Goal: Complete application form

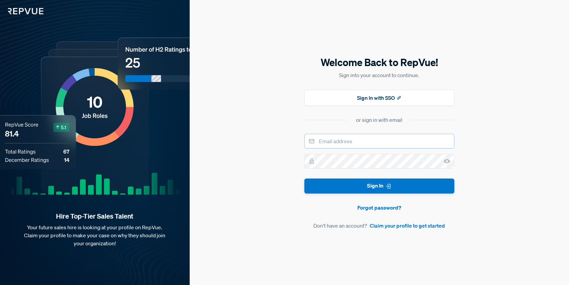
click at [357, 144] on input "email" at bounding box center [380, 141] width 150 height 15
type input "[PERSON_NAME][EMAIL_ADDRESS][PERSON_NAME][DOMAIN_NAME]"
click at [395, 224] on link "Claim your profile to get started" at bounding box center [407, 225] width 75 height 8
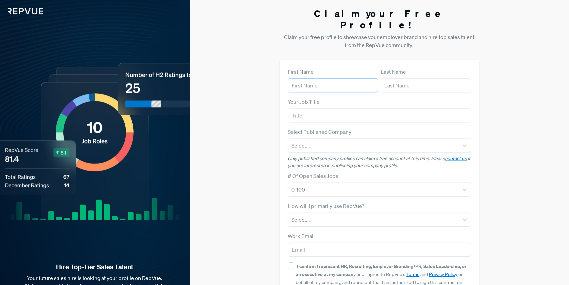
click at [324, 78] on input "text" at bounding box center [333, 85] width 90 height 14
type input "[PERSON_NAME]"
click at [396, 78] on input "text" at bounding box center [426, 85] width 90 height 14
type input "[PERSON_NAME]"
click at [381, 108] on input "text" at bounding box center [379, 115] width 183 height 14
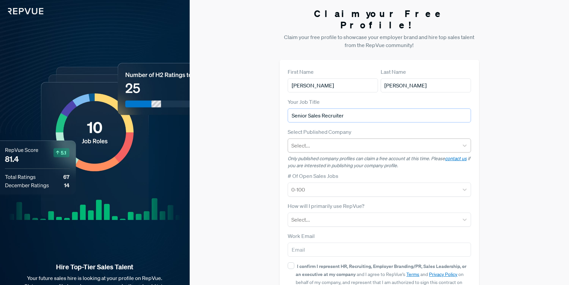
type input "Senior Sales Recruiter"
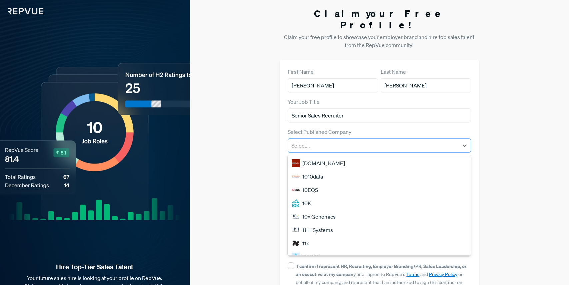
click at [380, 141] on div at bounding box center [374, 145] width 164 height 9
type input "gong"
click at [371, 156] on div "[DOMAIN_NAME]" at bounding box center [379, 162] width 183 height 13
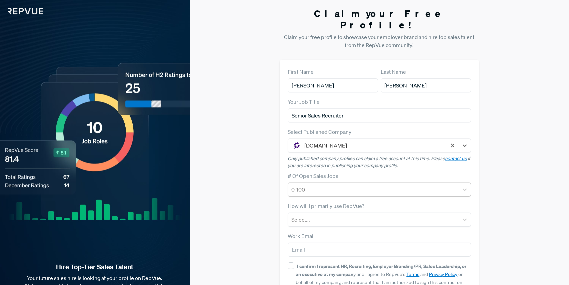
click at [368, 185] on div at bounding box center [374, 189] width 164 height 9
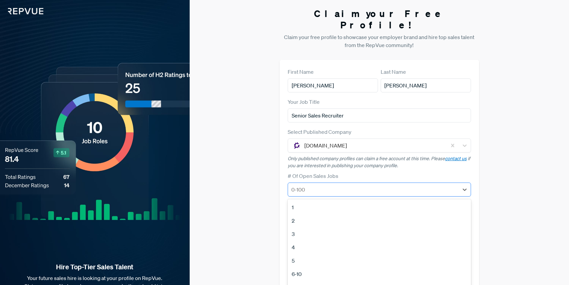
scroll to position [6, 0]
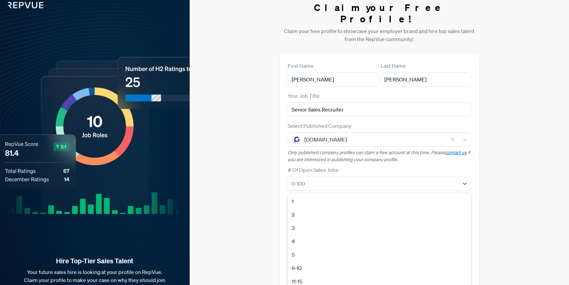
click at [398, 166] on div "# Of Open Sales Jobs 1, 1 of 12. 12 results available. Use Up and Down to choos…" at bounding box center [379, 178] width 183 height 25
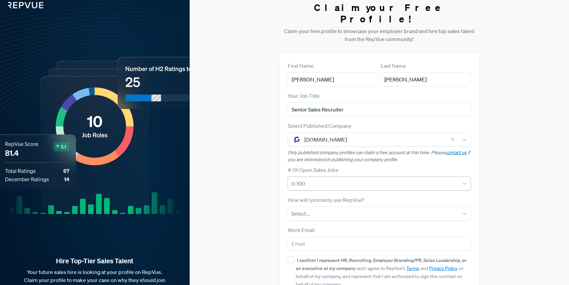
click at [371, 179] on div at bounding box center [374, 183] width 164 height 9
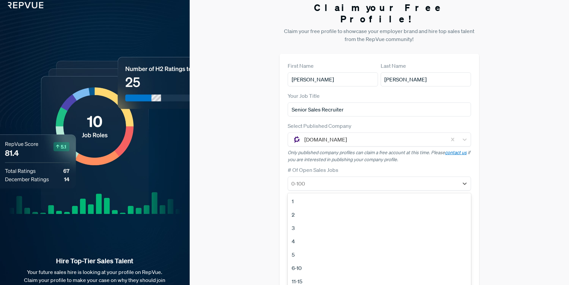
click at [346, 275] on div "11-15" at bounding box center [379, 281] width 183 height 13
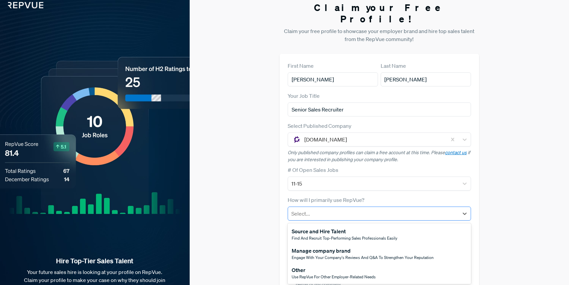
click at [343, 209] on div at bounding box center [374, 213] width 164 height 9
click at [346, 235] on span "Find and recruit top-performing sales professionals easily" at bounding box center [345, 238] width 106 height 6
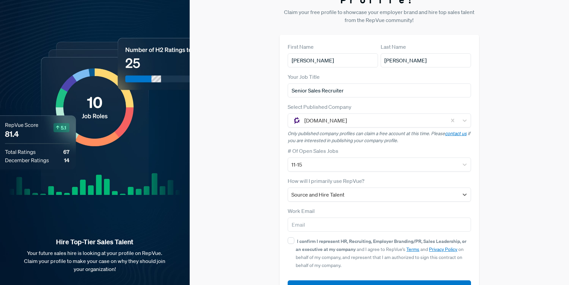
scroll to position [40, 0]
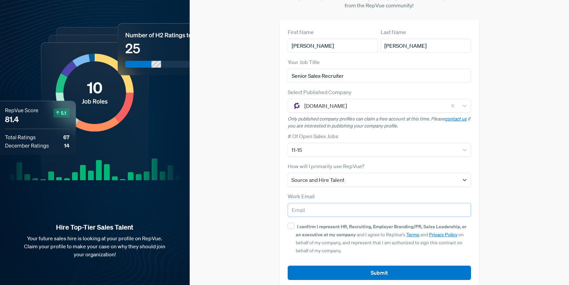
click at [322, 203] on input "email" at bounding box center [379, 210] width 183 height 14
type input "[PERSON_NAME][EMAIL_ADDRESS][PERSON_NAME][DOMAIN_NAME]"
click at [294, 222] on input "I confirm I represent HR, Recruiting, Employer Branding/PR, Sales Leadership, o…" at bounding box center [291, 225] width 7 height 7
checkbox input "true"
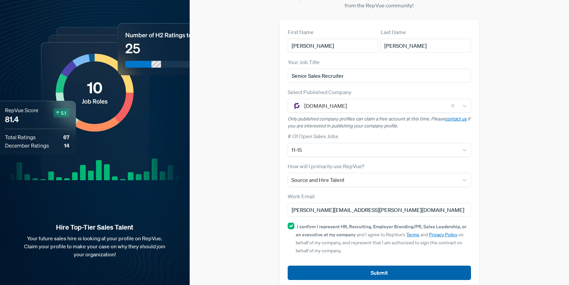
click at [347, 266] on button "Submit" at bounding box center [379, 273] width 183 height 14
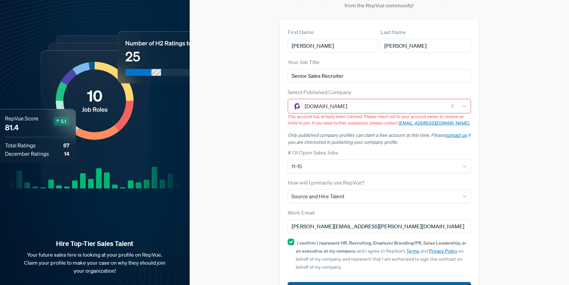
scroll to position [56, 0]
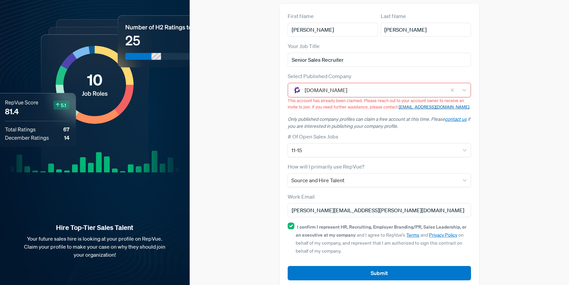
click at [414, 104] on link "[EMAIL_ADDRESS][DOMAIN_NAME]" at bounding box center [434, 107] width 71 height 6
drag, startPoint x: 440, startPoint y: 95, endPoint x: 400, endPoint y: 98, distance: 40.4
click at [400, 98] on p "This account has already been claimed. Please reach out to your account owner t…" at bounding box center [379, 103] width 183 height 13
copy link "[EMAIL_ADDRESS][DOMAIN_NAME]"
